Goal: Information Seeking & Learning: Learn about a topic

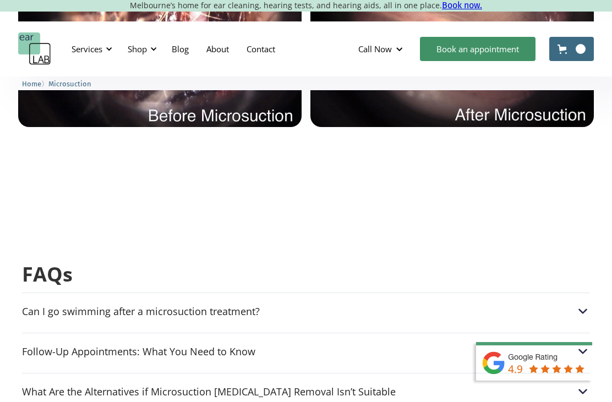
scroll to position [2661, 0]
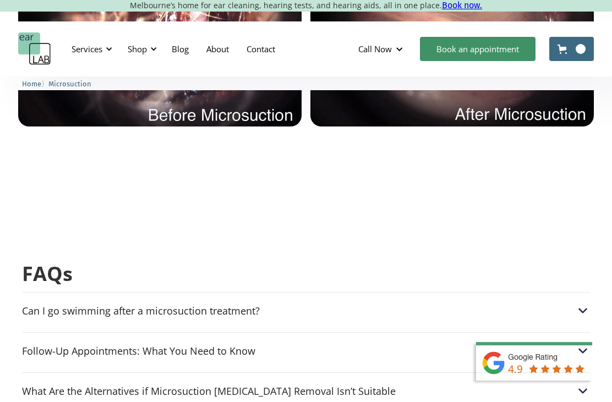
click at [47, 306] on div "Can I go swimming after a microsuction treatment?" at bounding box center [141, 311] width 238 height 11
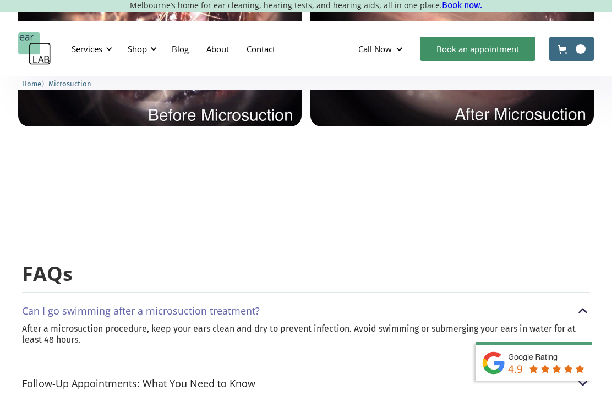
click at [30, 306] on div "Can I go swimming after a microsuction treatment?" at bounding box center [141, 311] width 238 height 11
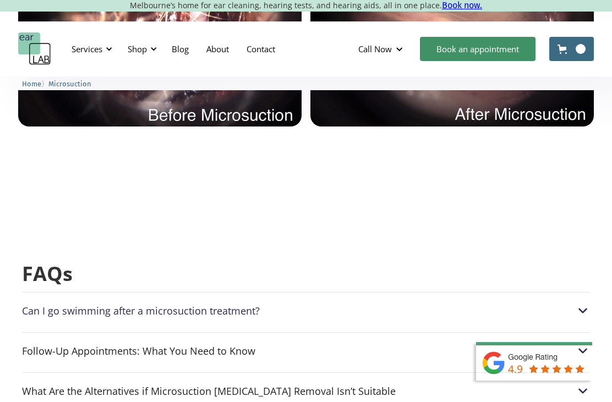
click at [41, 346] on div "Follow-Up Appointments: What You Need to Know" at bounding box center [138, 351] width 233 height 11
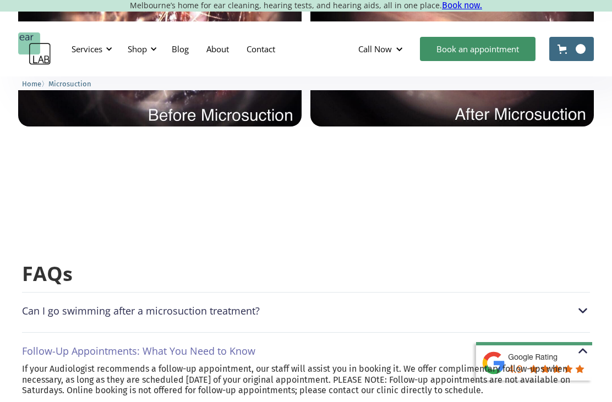
click at [42, 346] on div "Follow-Up Appointments: What You Need to Know" at bounding box center [138, 351] width 233 height 11
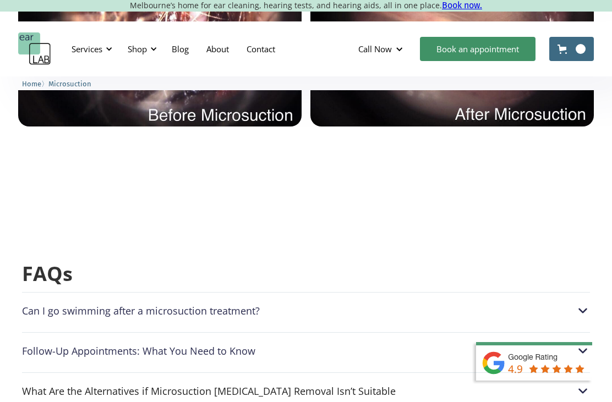
click at [47, 386] on div "What Are the Alternatives if Microsuction [MEDICAL_DATA] Removal Isn’t Suitable" at bounding box center [209, 391] width 374 height 11
click at [52, 386] on div "What Are the Alternatives if Microsuction [MEDICAL_DATA] Removal Isn’t Suitable" at bounding box center [209, 391] width 374 height 11
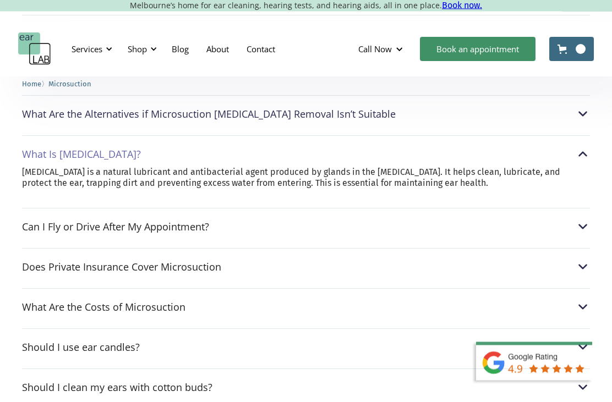
click at [46, 222] on div "Can I Fly or Drive After My Appointment?" at bounding box center [115, 227] width 187 height 11
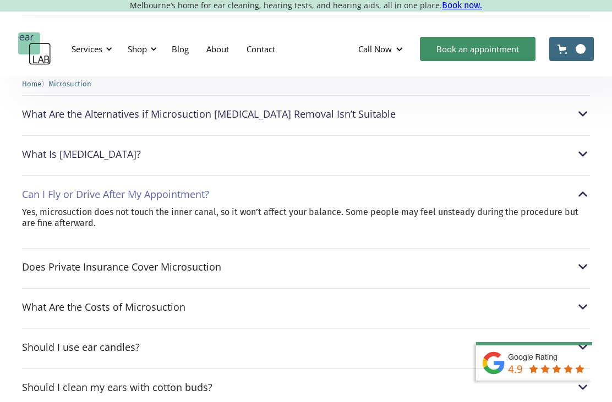
click at [32, 261] on div "Does Private Insurance Cover Microsuction" at bounding box center [121, 266] width 199 height 11
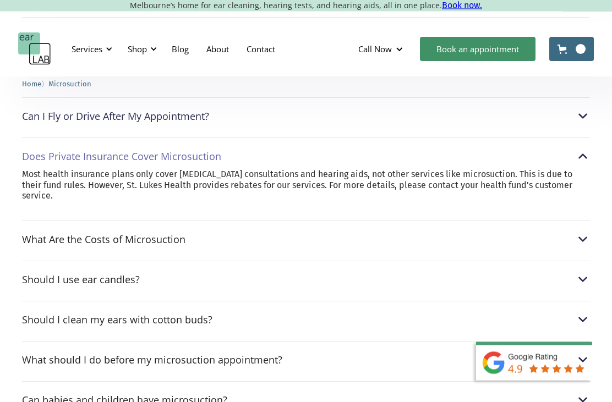
scroll to position [3016, 0]
click at [39, 234] on div "What Are the Costs of Microsuction" at bounding box center [103, 239] width 163 height 11
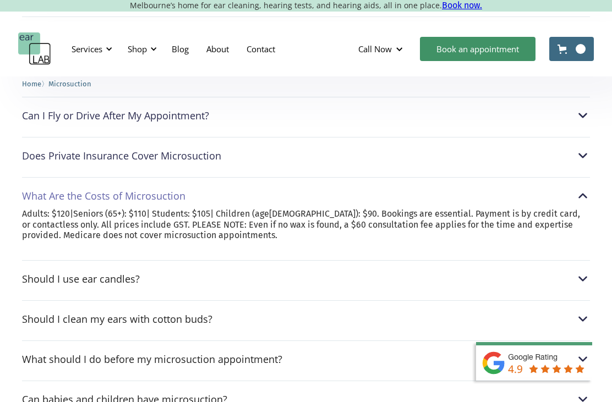
click at [34, 274] on div "Should I use ear candles?" at bounding box center [81, 279] width 118 height 11
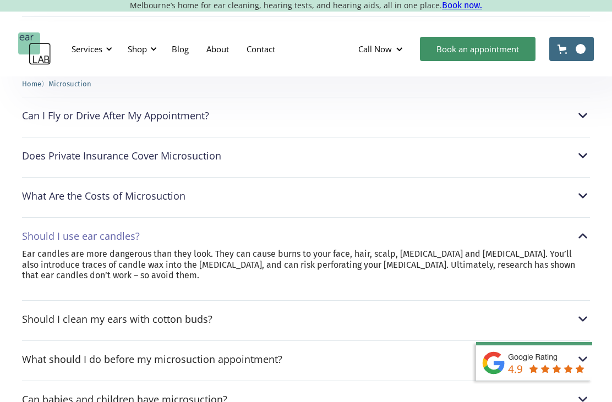
click at [37, 314] on div "Should I clean my ears with cotton buds?" at bounding box center [117, 319] width 190 height 11
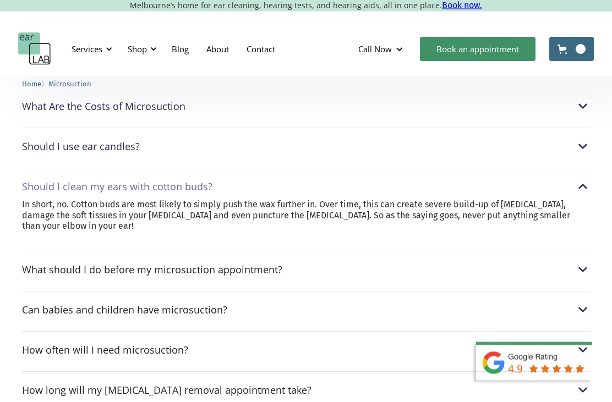
scroll to position [3107, 0]
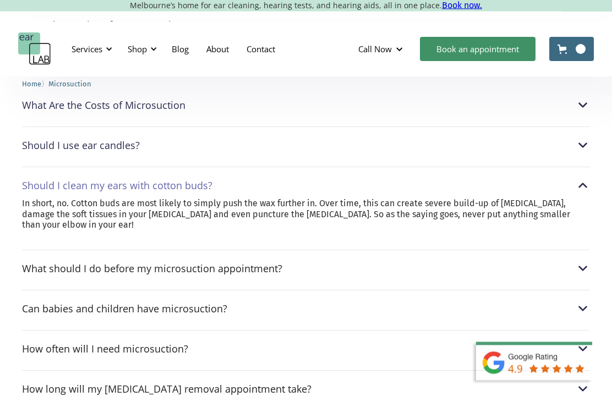
click at [37, 264] on div "What should I do before my microsuction appointment?" at bounding box center [152, 269] width 260 height 11
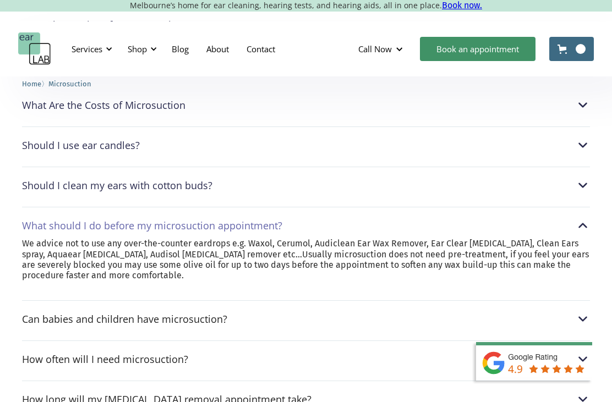
click at [60, 314] on div "Can babies and children have microsuction?" at bounding box center [124, 319] width 205 height 11
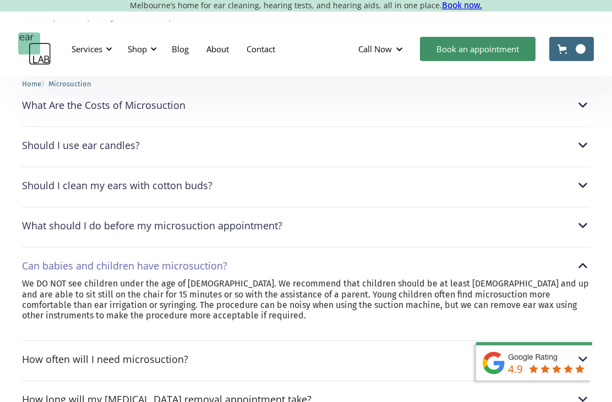
click at [55, 354] on div "How often will I need microsuction?" at bounding box center [105, 359] width 166 height 11
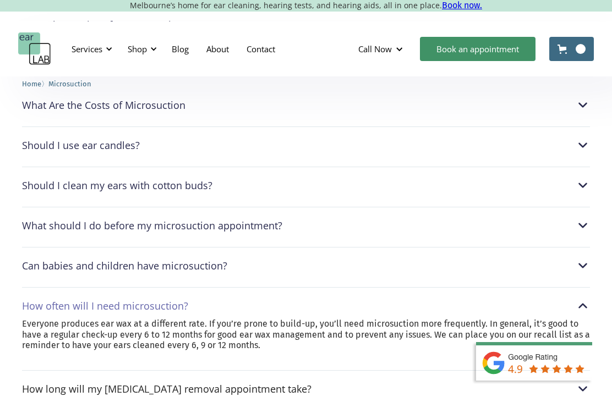
click at [230, 384] on div "How long will my [MEDICAL_DATA] removal appointment take?" at bounding box center [167, 389] width 290 height 11
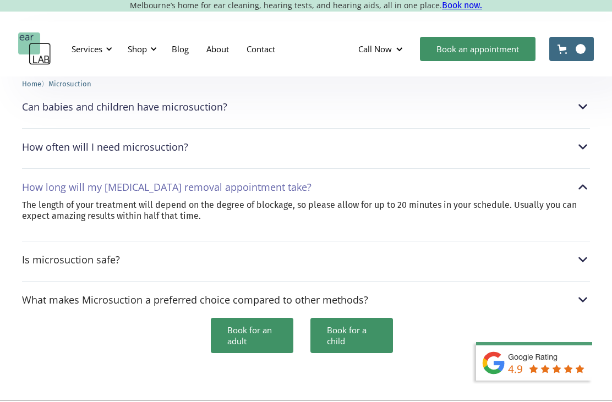
scroll to position [3269, 0]
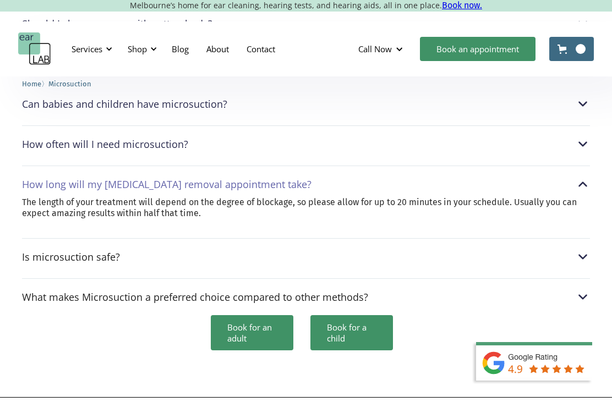
click at [45, 252] on div "Is microsuction safe?" at bounding box center [71, 257] width 98 height 11
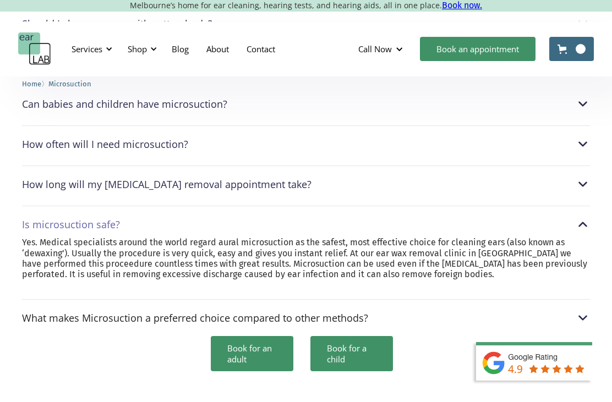
click at [58, 313] on div "What makes Microsuction a preferred choice compared to other methods?" at bounding box center [195, 318] width 346 height 11
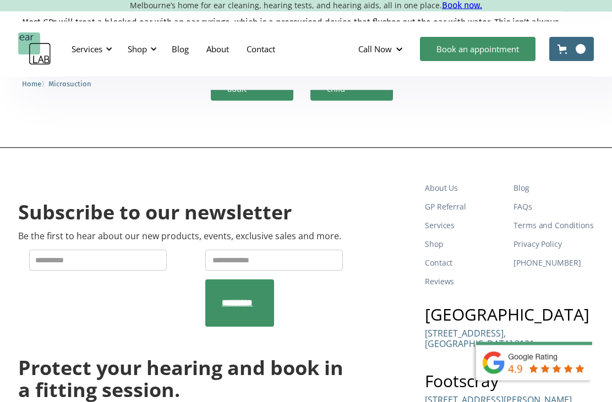
scroll to position [3532, 0]
